Goal: Check status: Check status

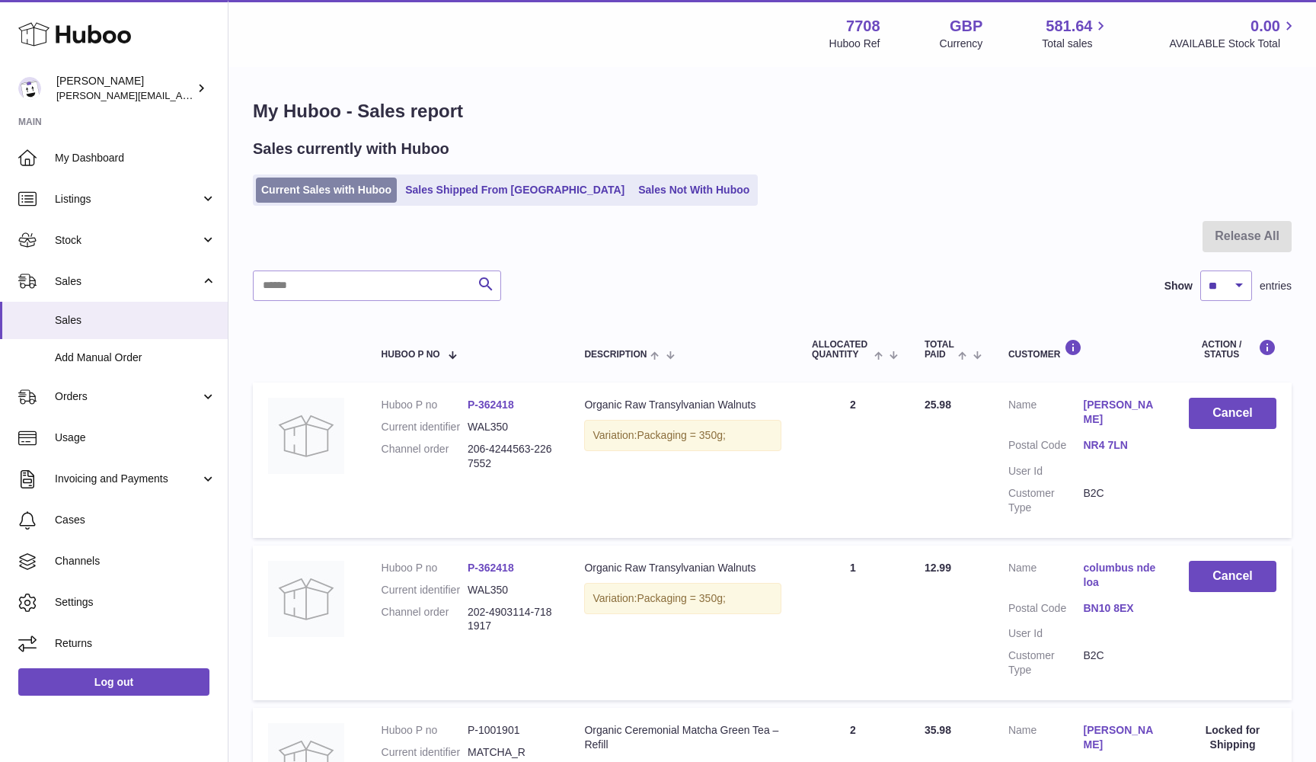
click at [263, 193] on link "Current Sales with Huboo" at bounding box center [326, 189] width 141 height 25
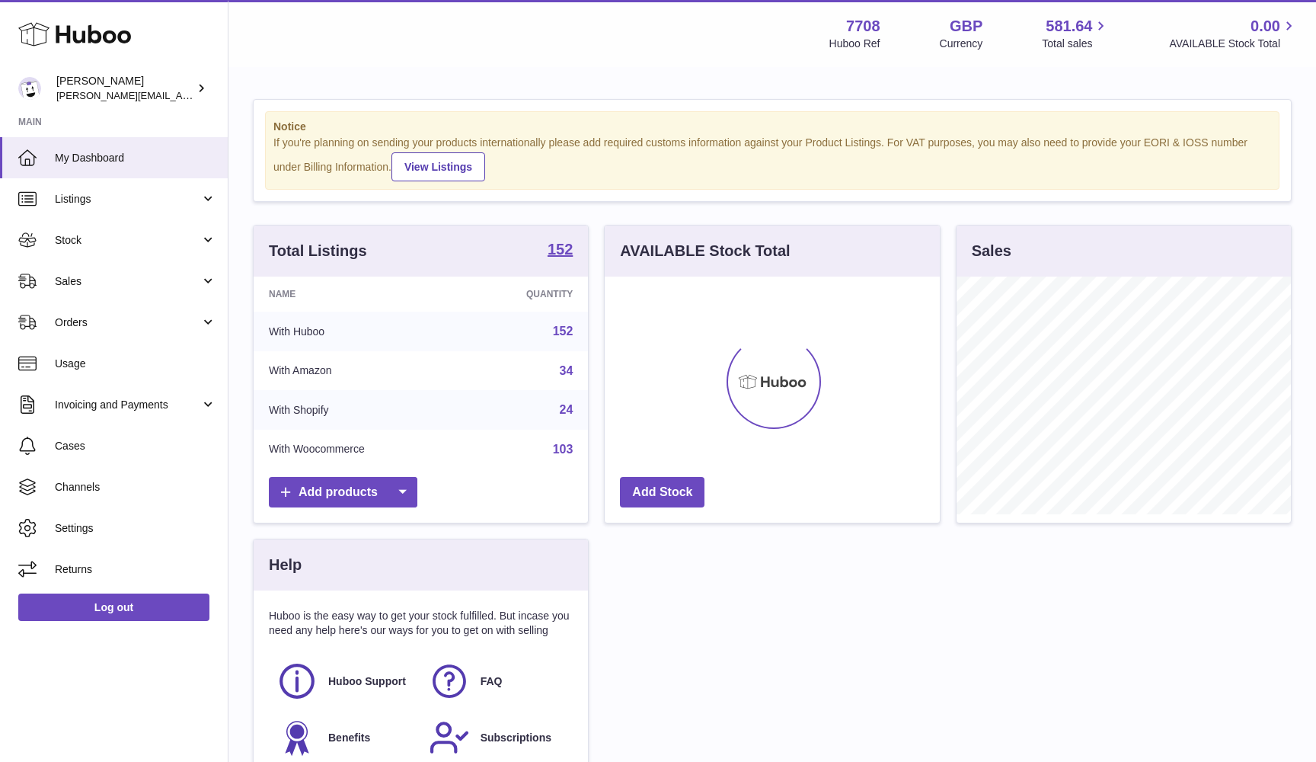
scroll to position [238, 335]
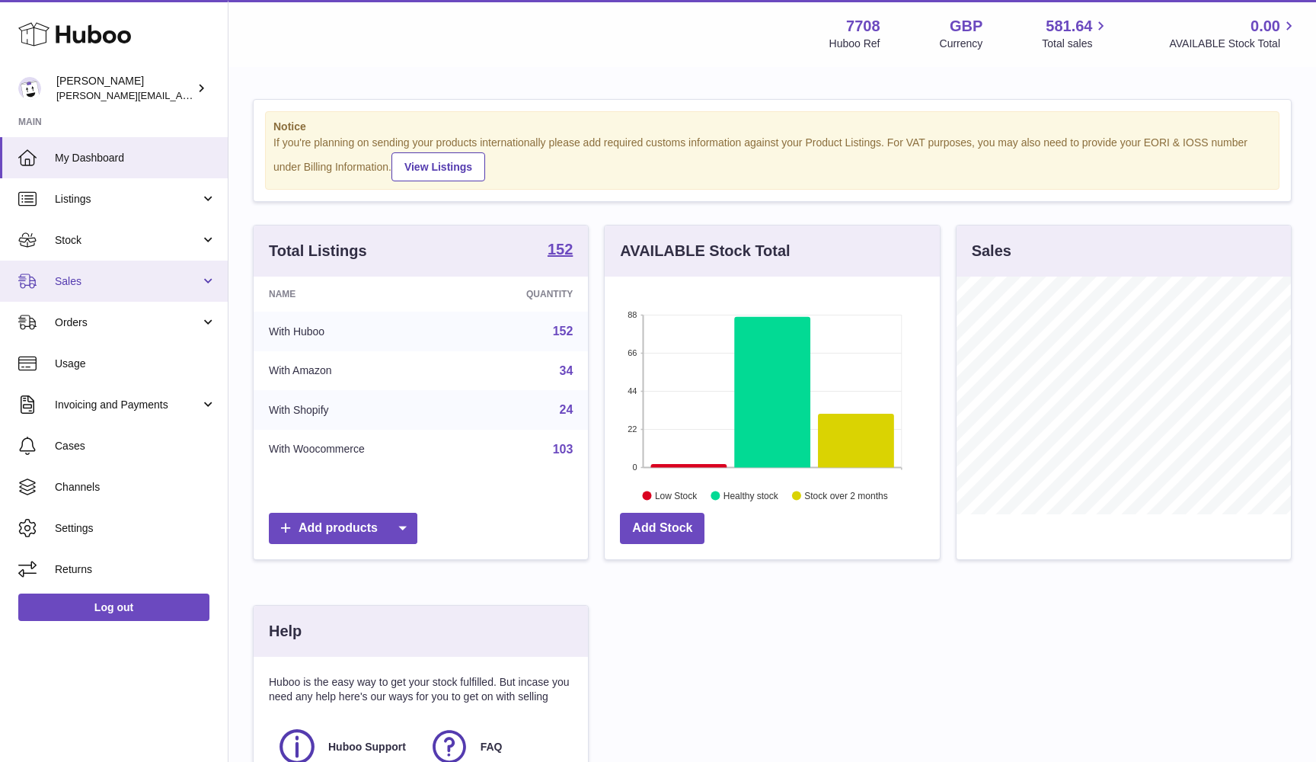
click at [148, 293] on link "Sales" at bounding box center [114, 281] width 228 height 41
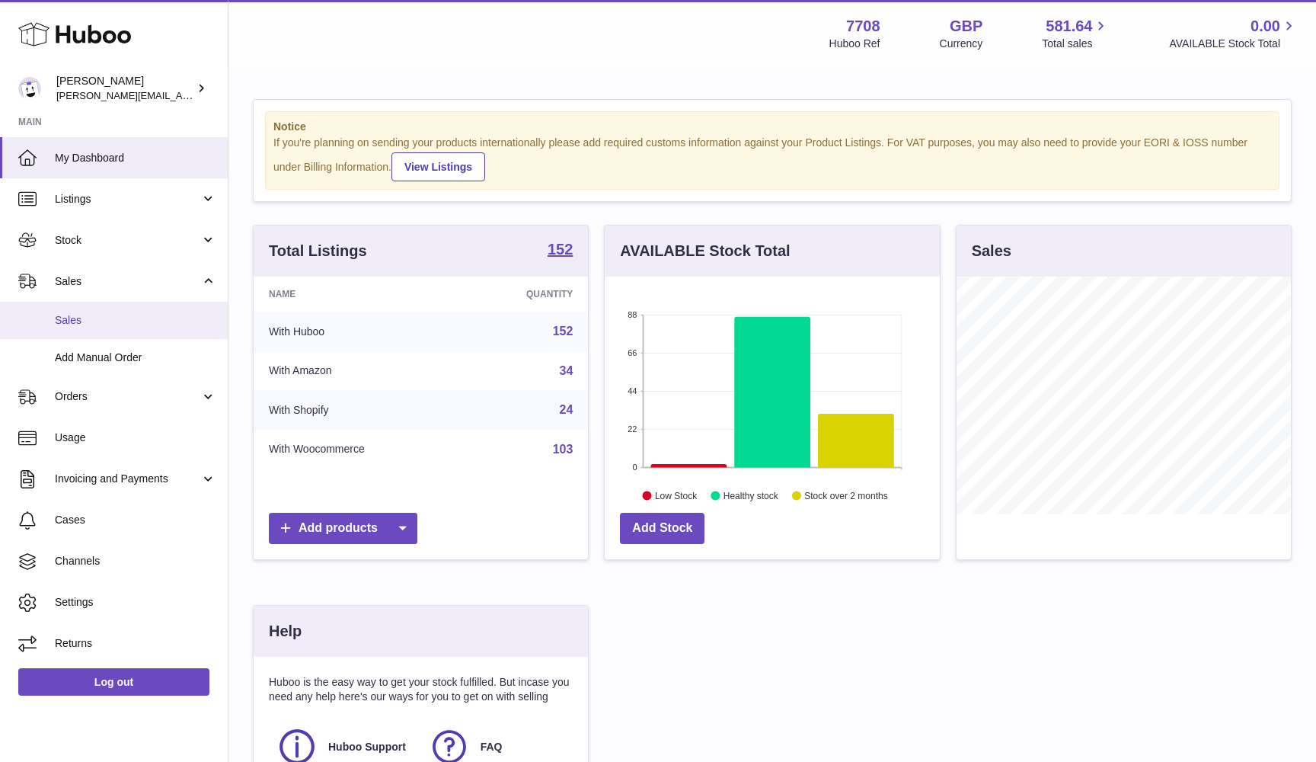
click at [117, 321] on span "Sales" at bounding box center [135, 320] width 161 height 14
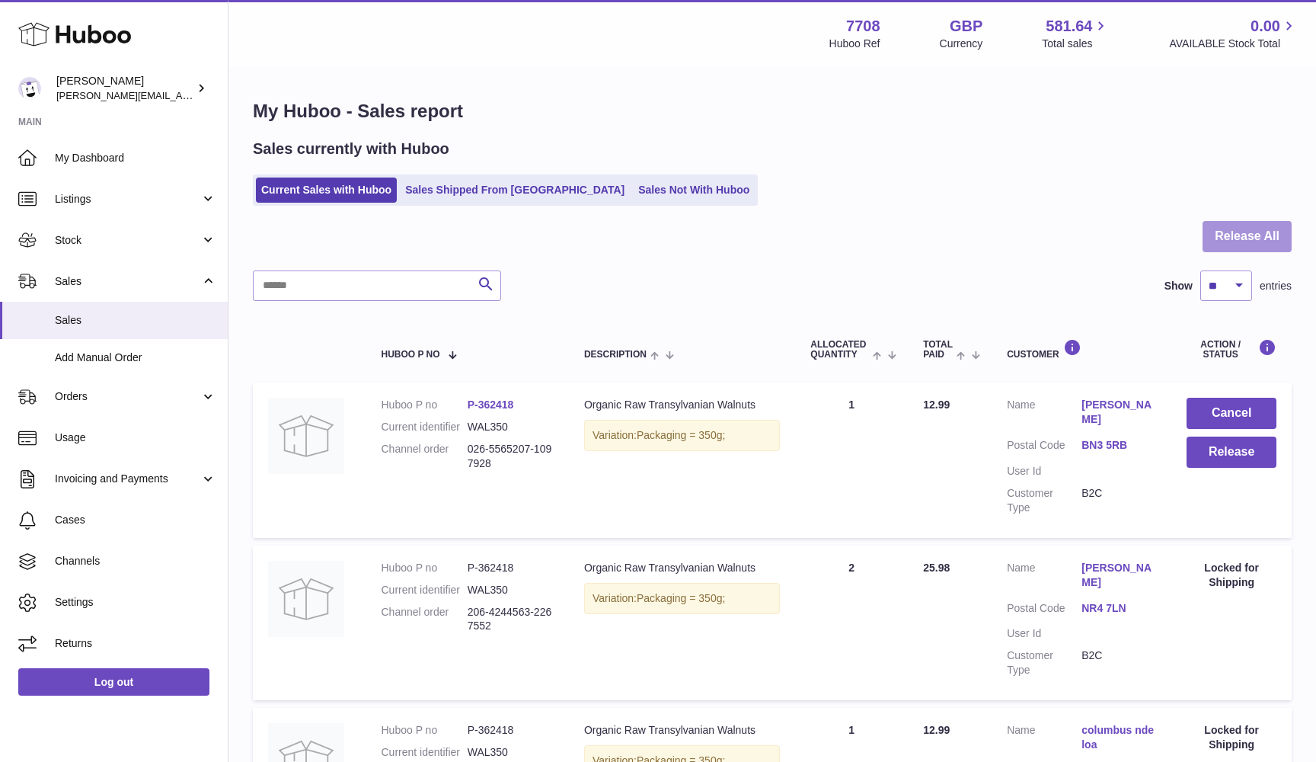
click at [1224, 234] on button "Release All" at bounding box center [1247, 236] width 89 height 31
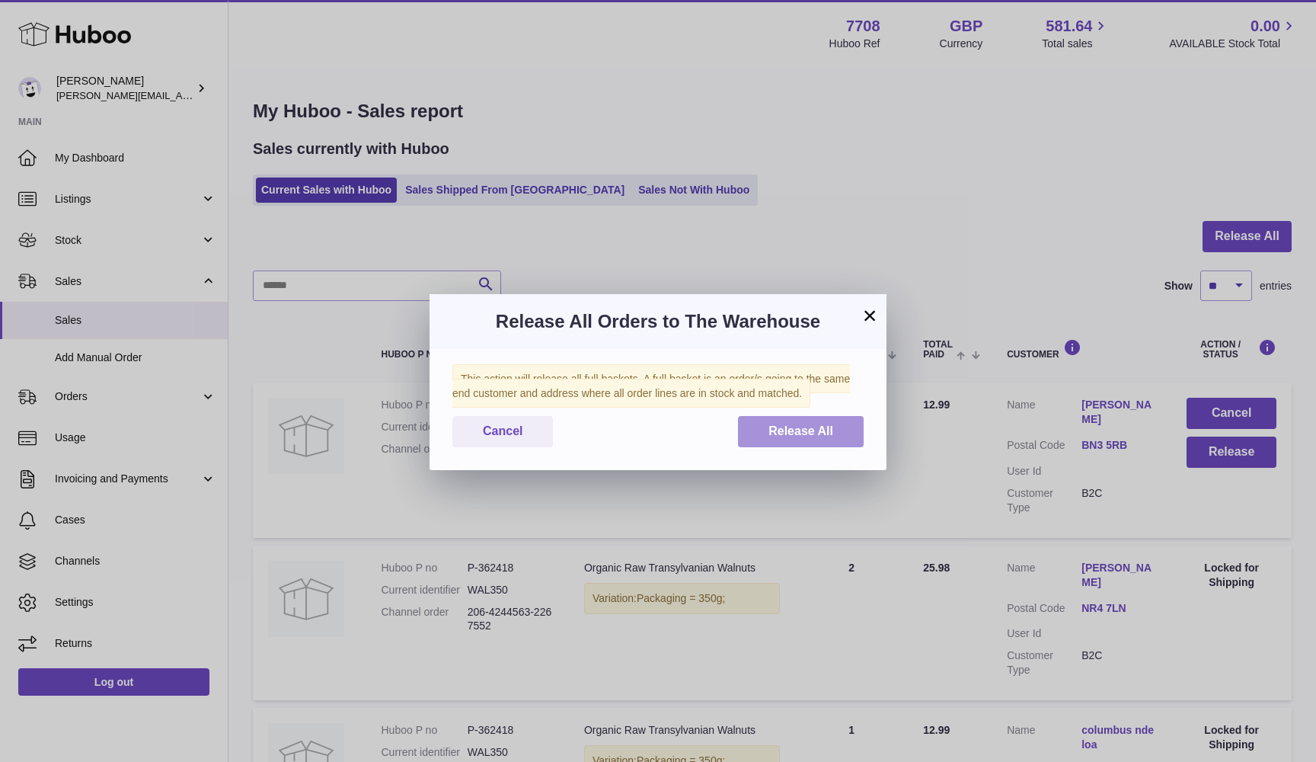
click at [803, 424] on span "Release All" at bounding box center [801, 430] width 65 height 13
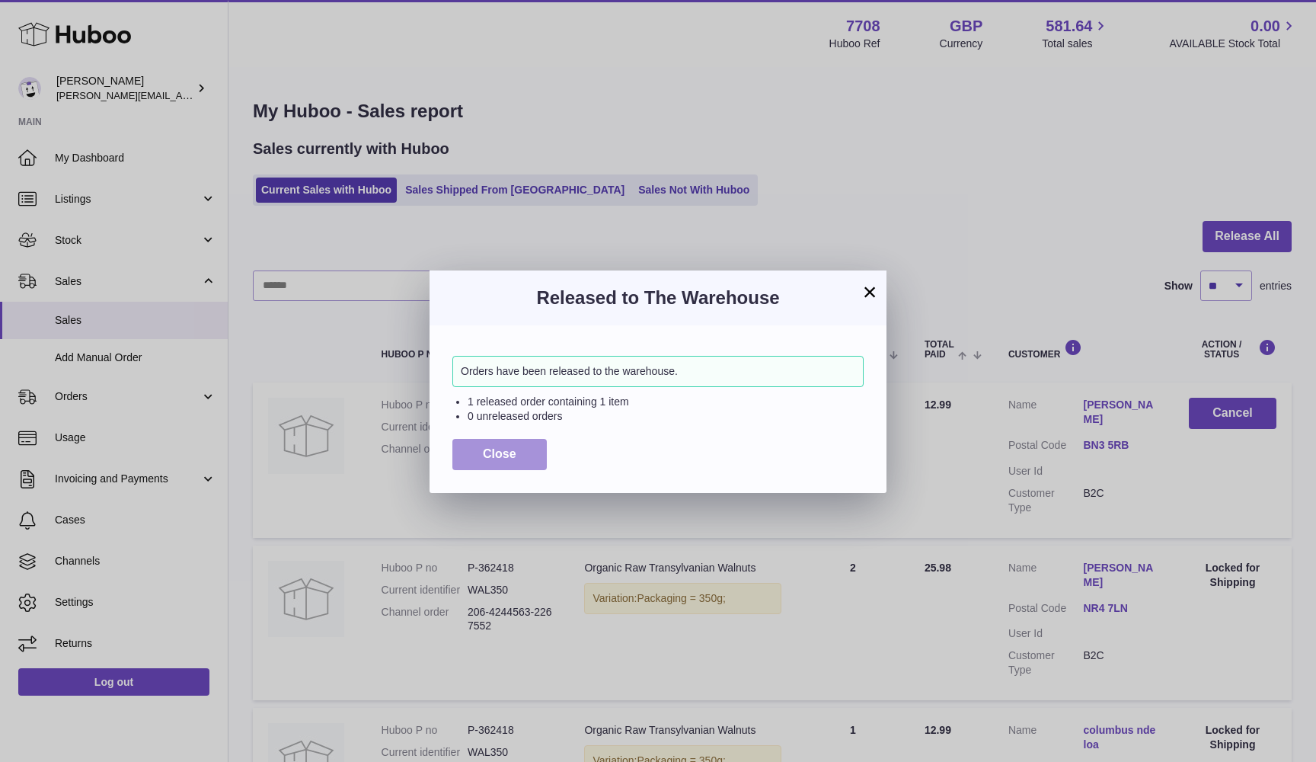
click at [497, 454] on span "Close" at bounding box center [500, 453] width 34 height 13
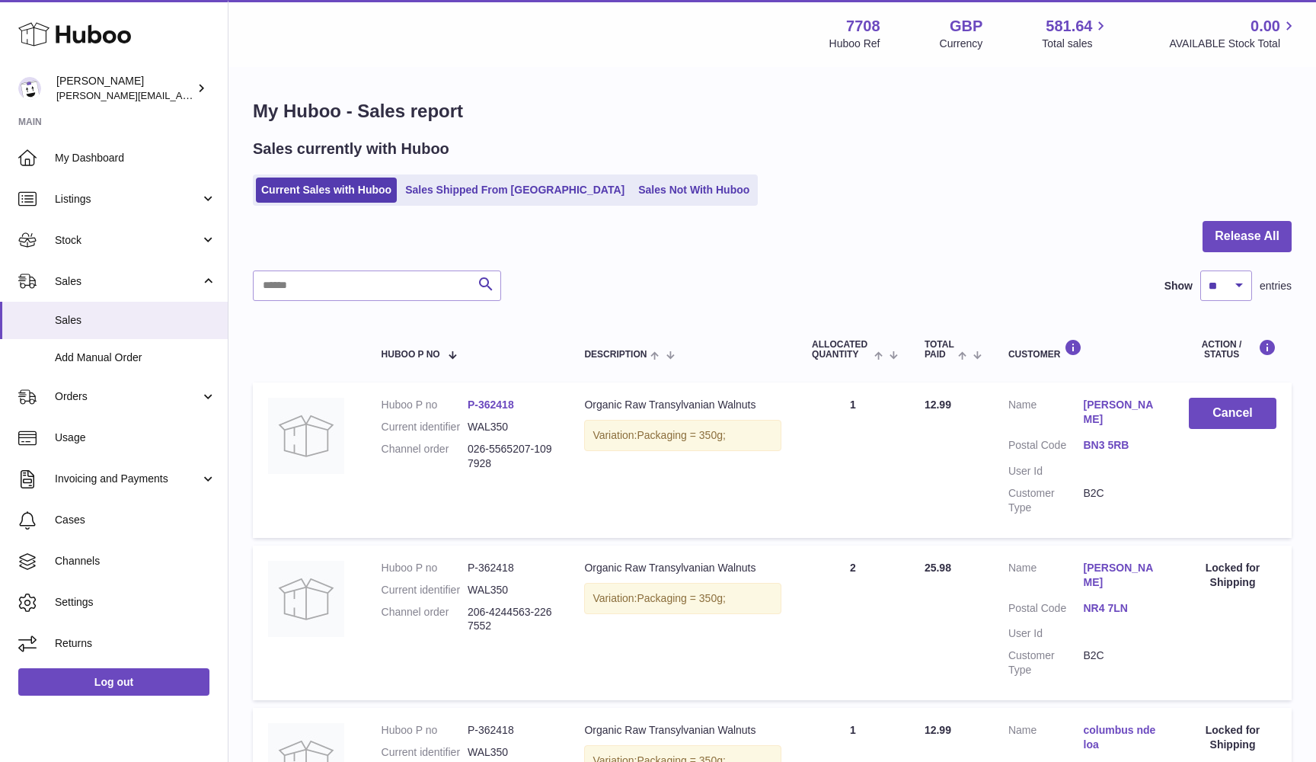
click at [571, 202] on ul "Current Sales with Huboo Sales Shipped From Huboo Sales Not With Huboo" at bounding box center [505, 189] width 505 height 31
click at [633, 196] on link "Sales Not With Huboo" at bounding box center [694, 189] width 122 height 25
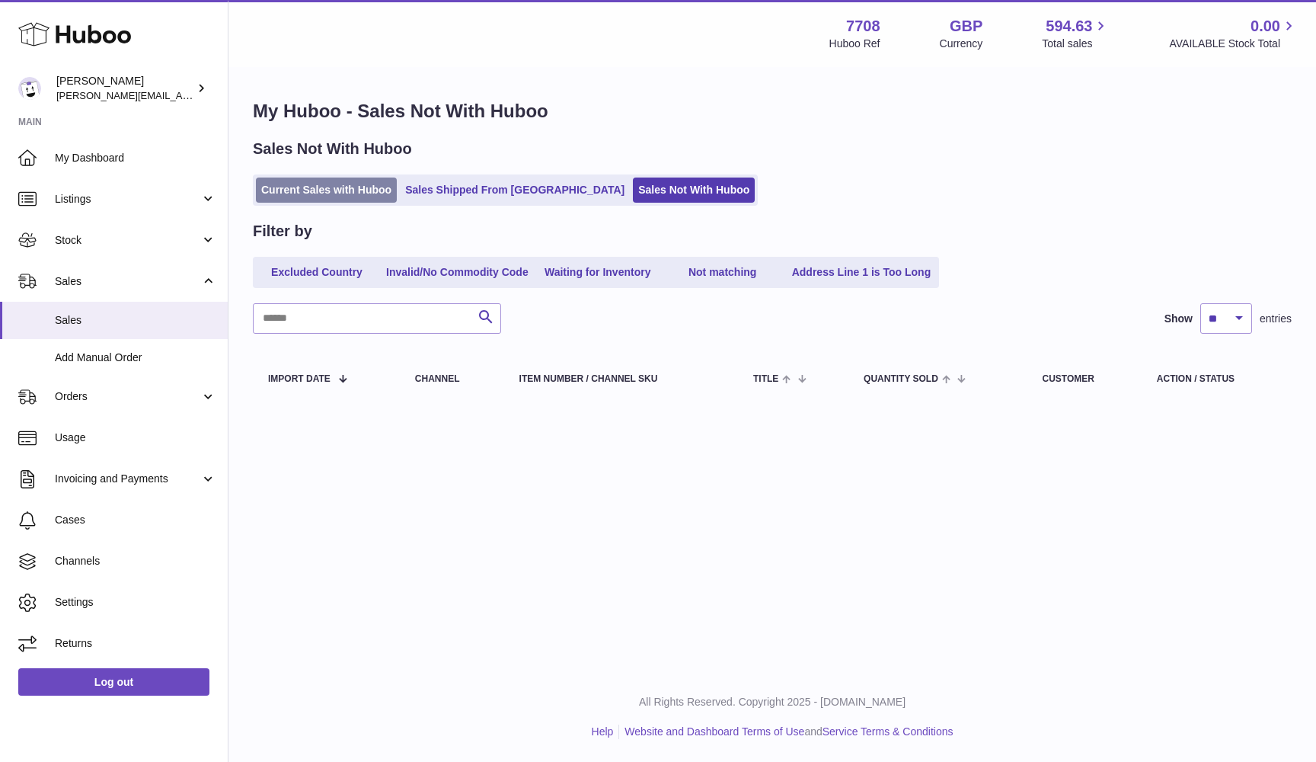
click at [296, 193] on link "Current Sales with Huboo" at bounding box center [326, 189] width 141 height 25
